Goal: Task Accomplishment & Management: Complete application form

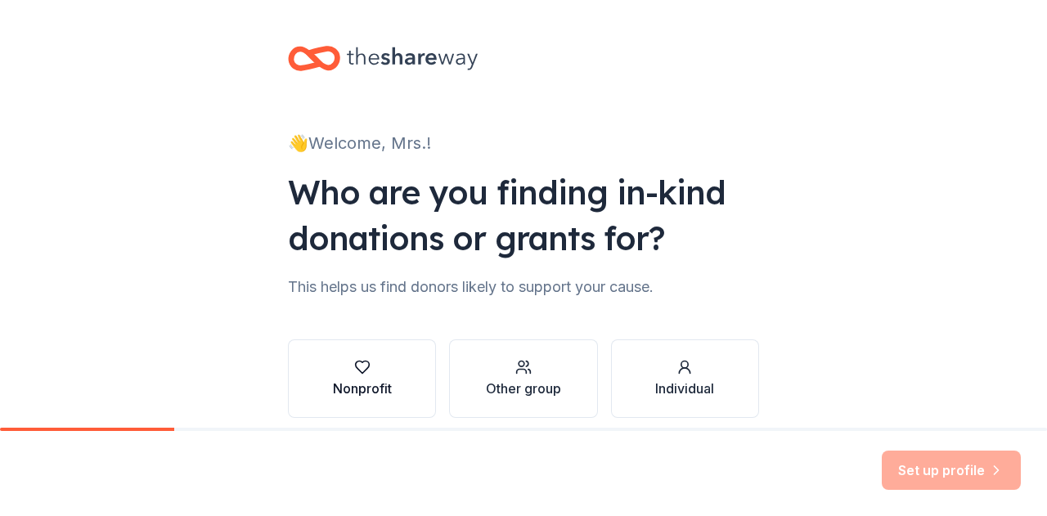
click at [361, 380] on div "Nonprofit" at bounding box center [362, 389] width 59 height 20
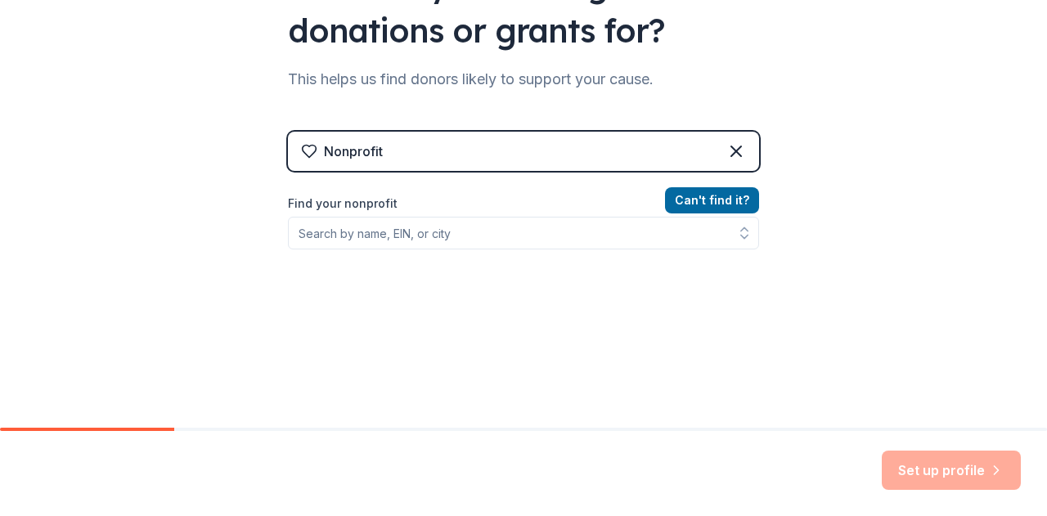
scroll to position [202, 0]
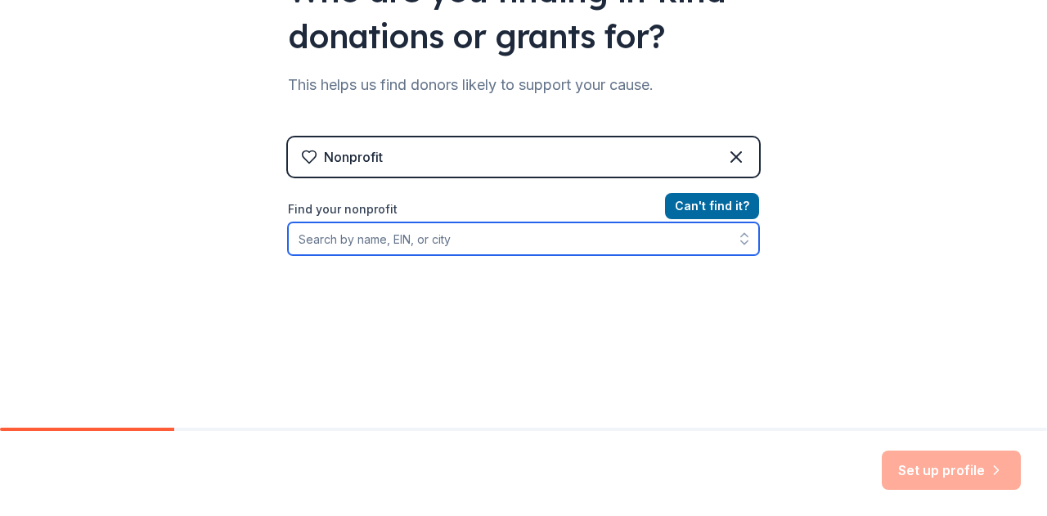
click at [458, 243] on input "Find your nonprofit" at bounding box center [523, 238] width 471 height 33
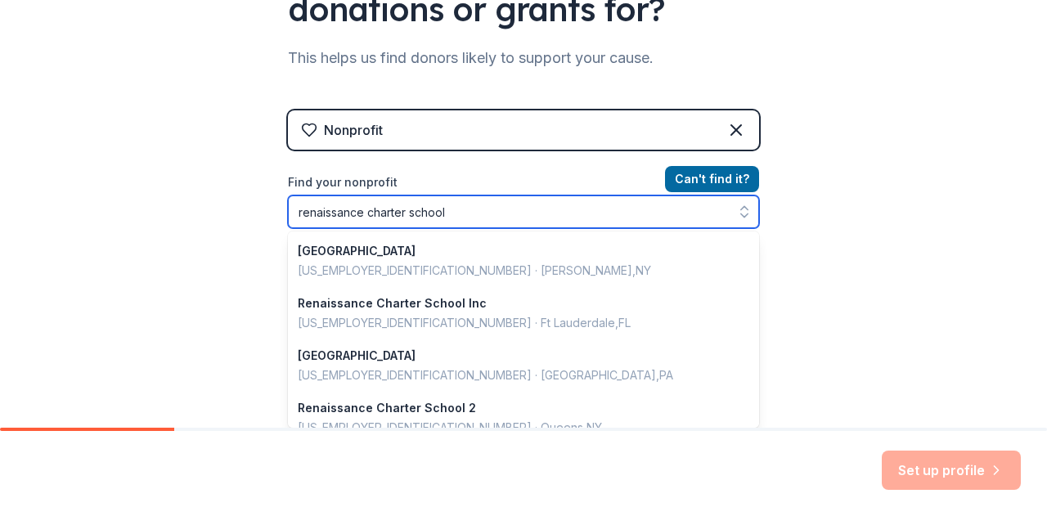
scroll to position [370, 0]
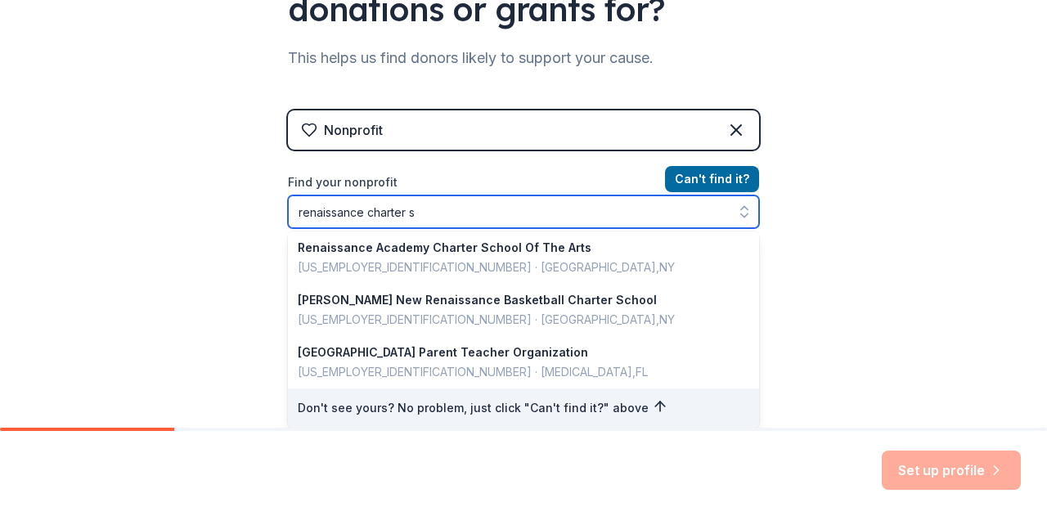
type input "renaissance charter"
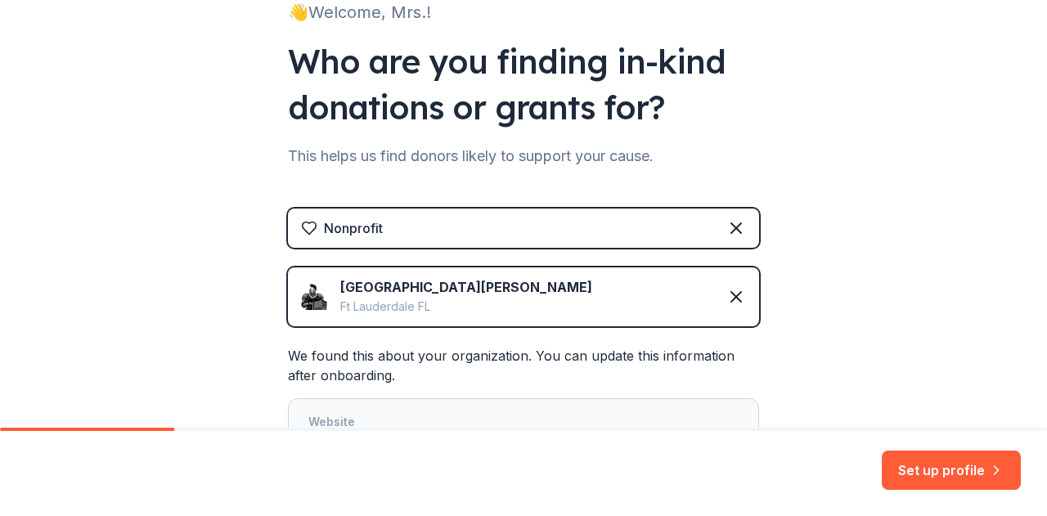
scroll to position [229, 0]
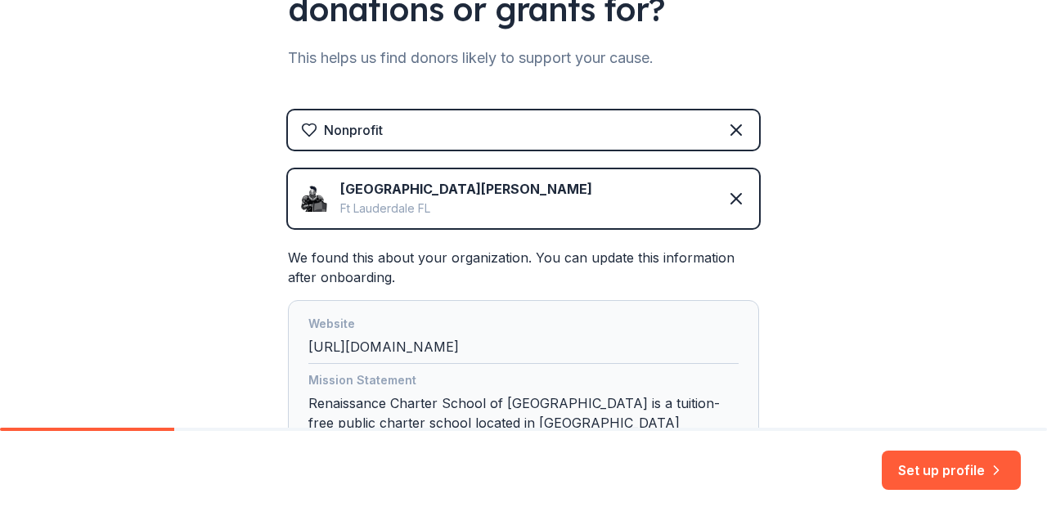
click at [492, 353] on div "Website [URL][DOMAIN_NAME]" at bounding box center [523, 339] width 430 height 50
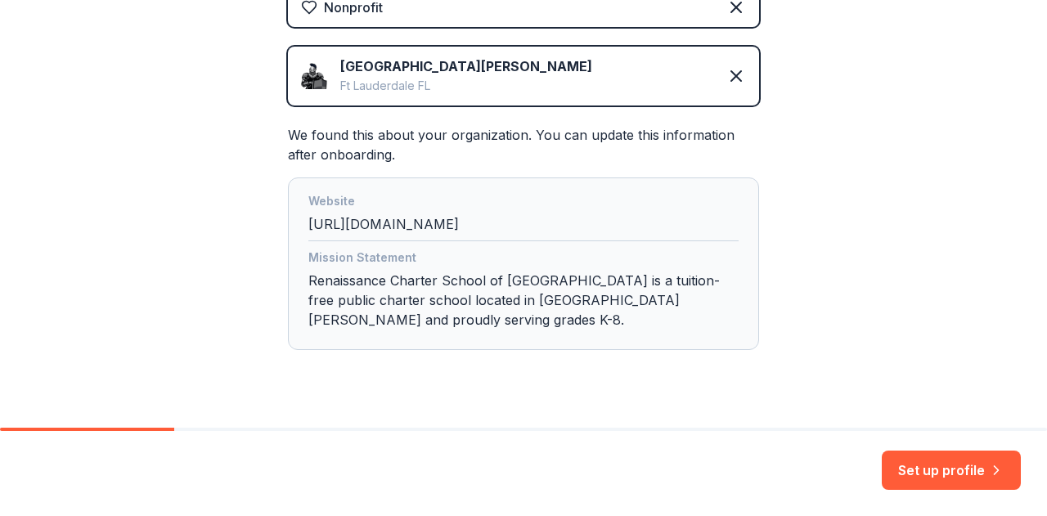
scroll to position [384, 0]
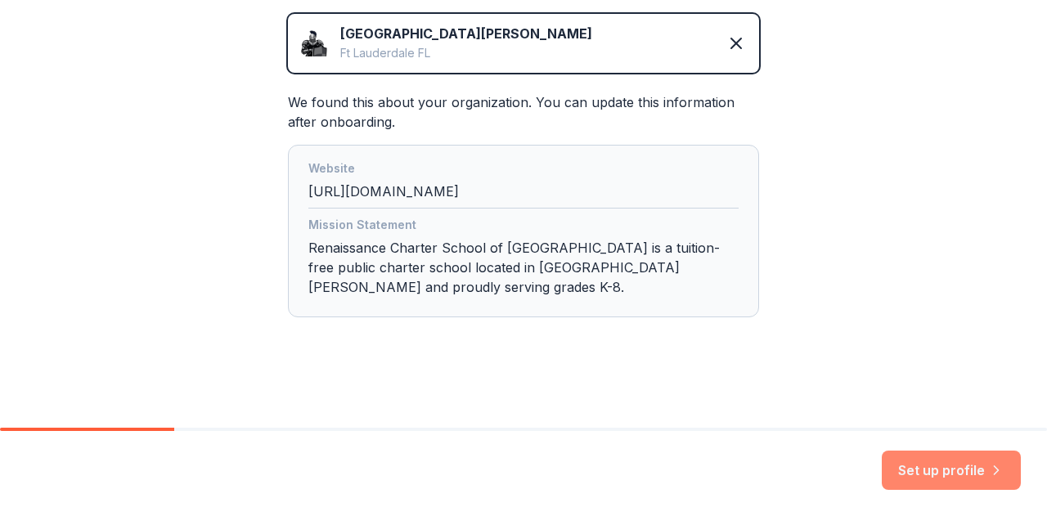
click at [944, 466] on button "Set up profile" at bounding box center [951, 470] width 139 height 39
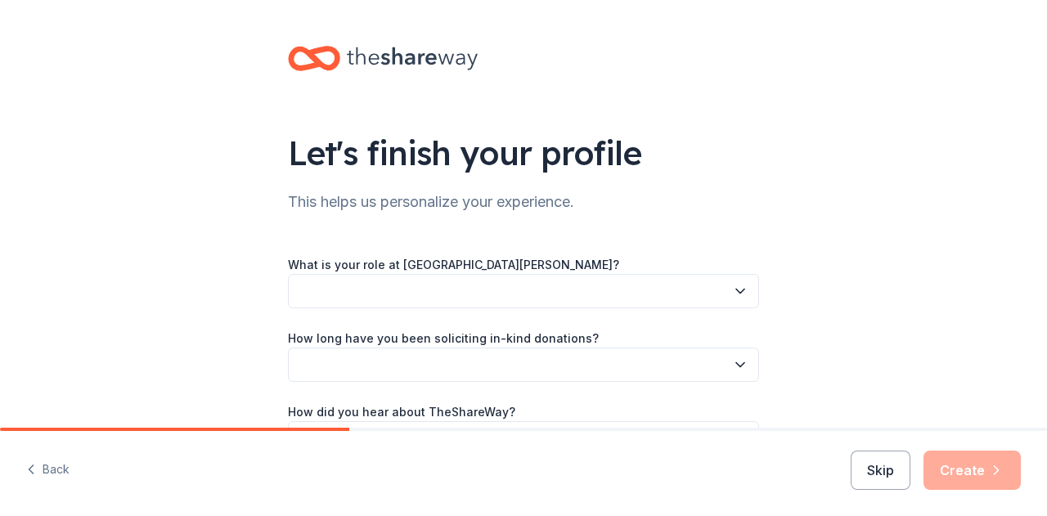
click at [582, 257] on label "What is your role at [GEOGRAPHIC_DATA][PERSON_NAME]?" at bounding box center [453, 265] width 331 height 16
